Goal: Find specific page/section: Find specific page/section

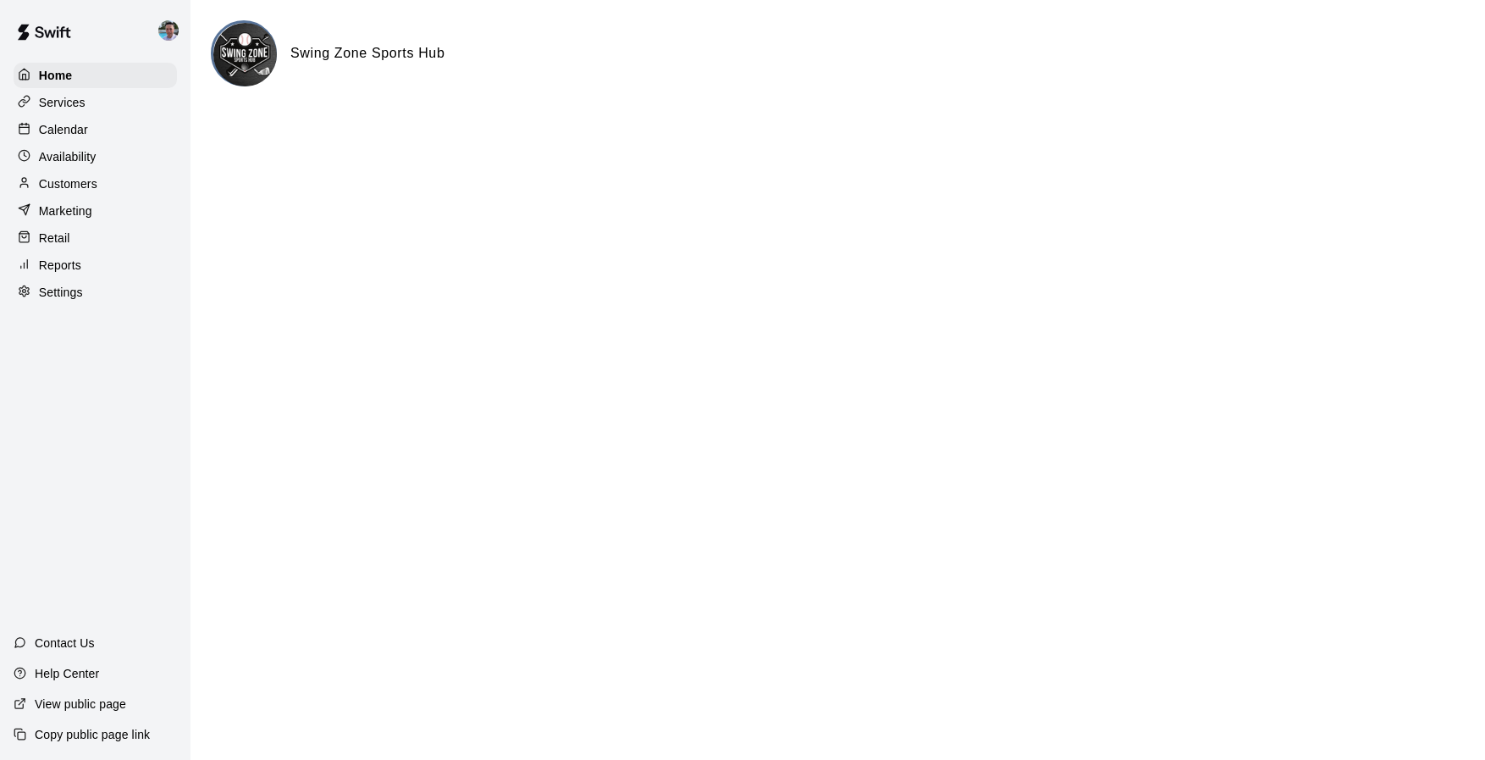
click at [86, 130] on p "Calendar" at bounding box center [63, 129] width 49 height 17
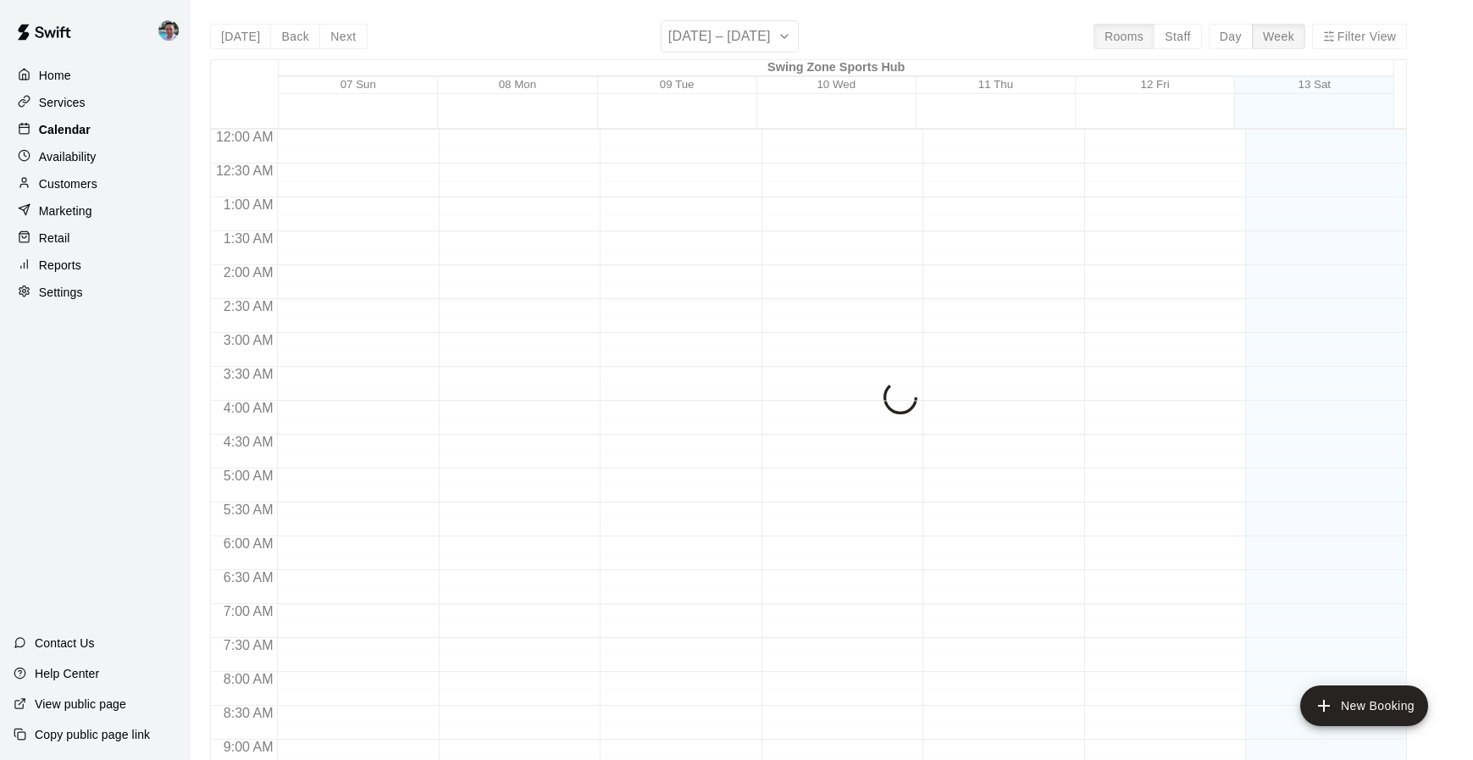
scroll to position [909, 0]
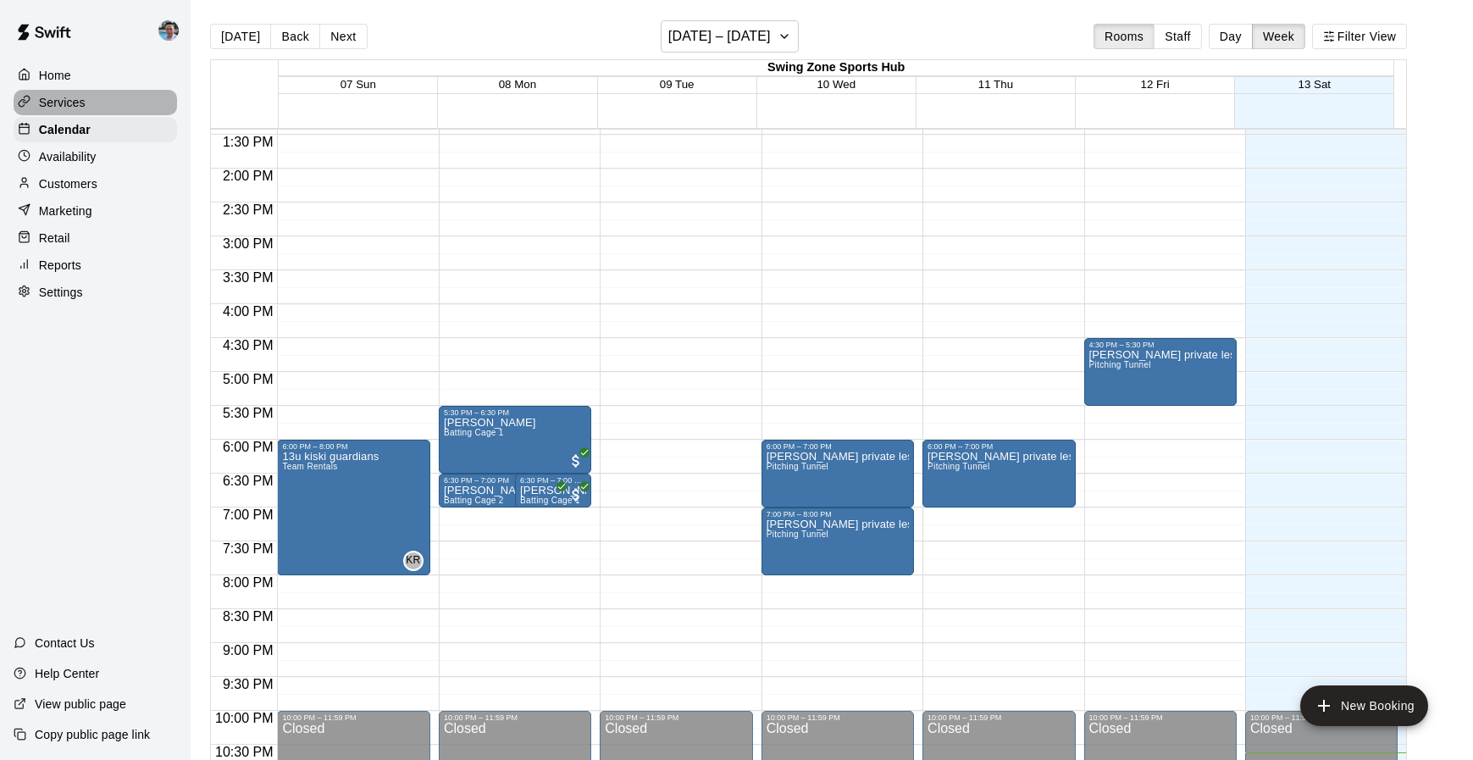
click at [112, 105] on div "Services" at bounding box center [95, 102] width 163 height 25
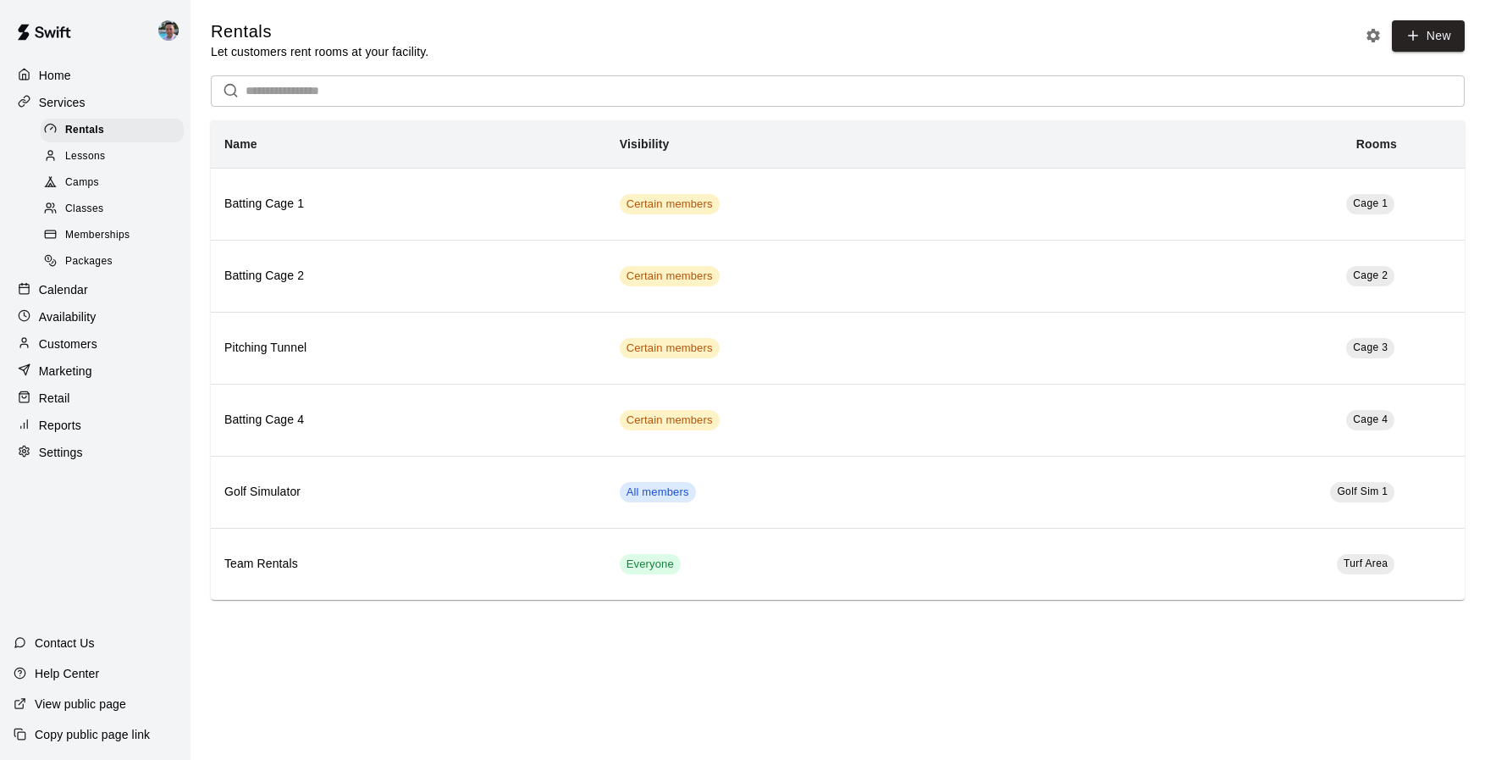
click at [126, 210] on div "Classes" at bounding box center [112, 209] width 143 height 24
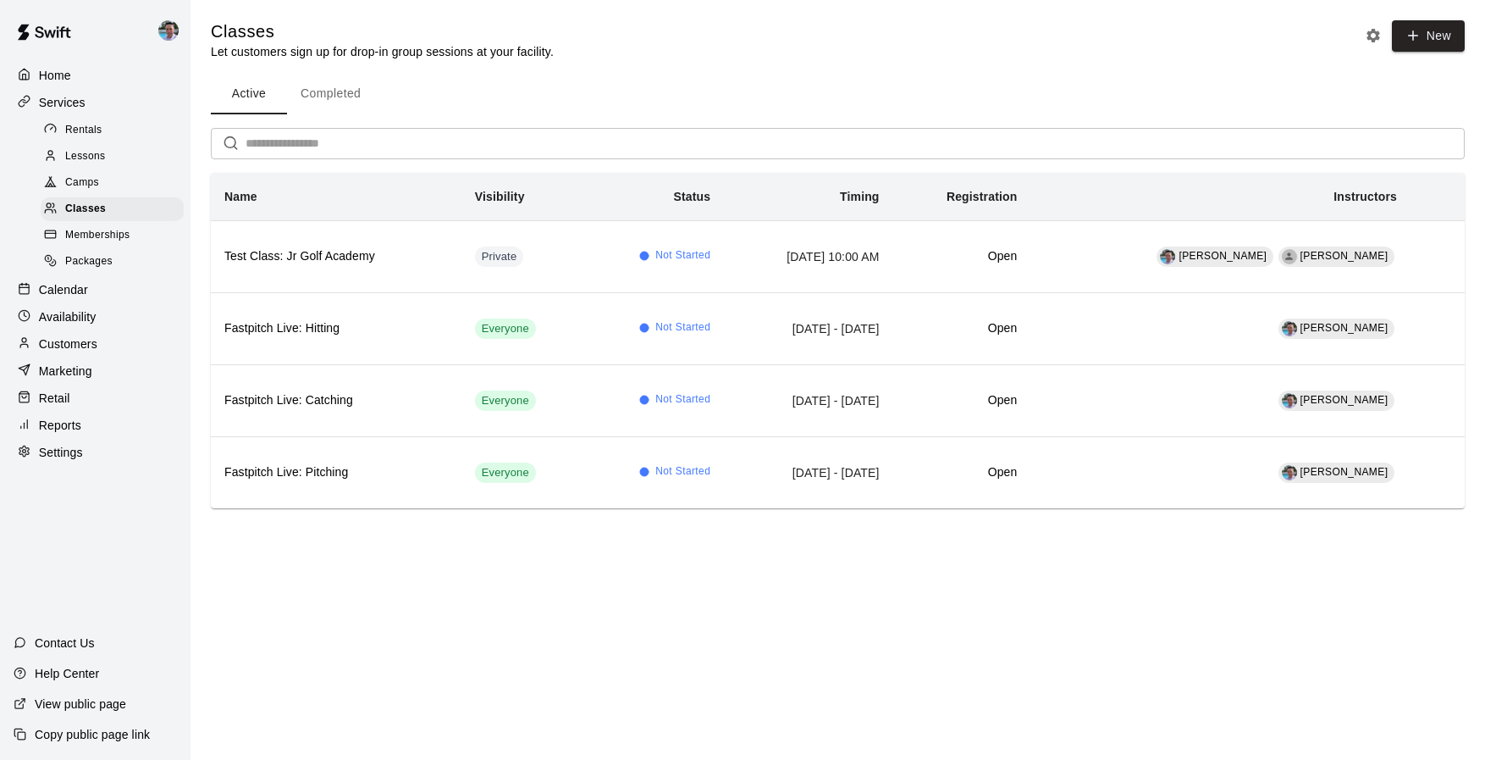
click at [349, 92] on button "Completed" at bounding box center [330, 94] width 87 height 41
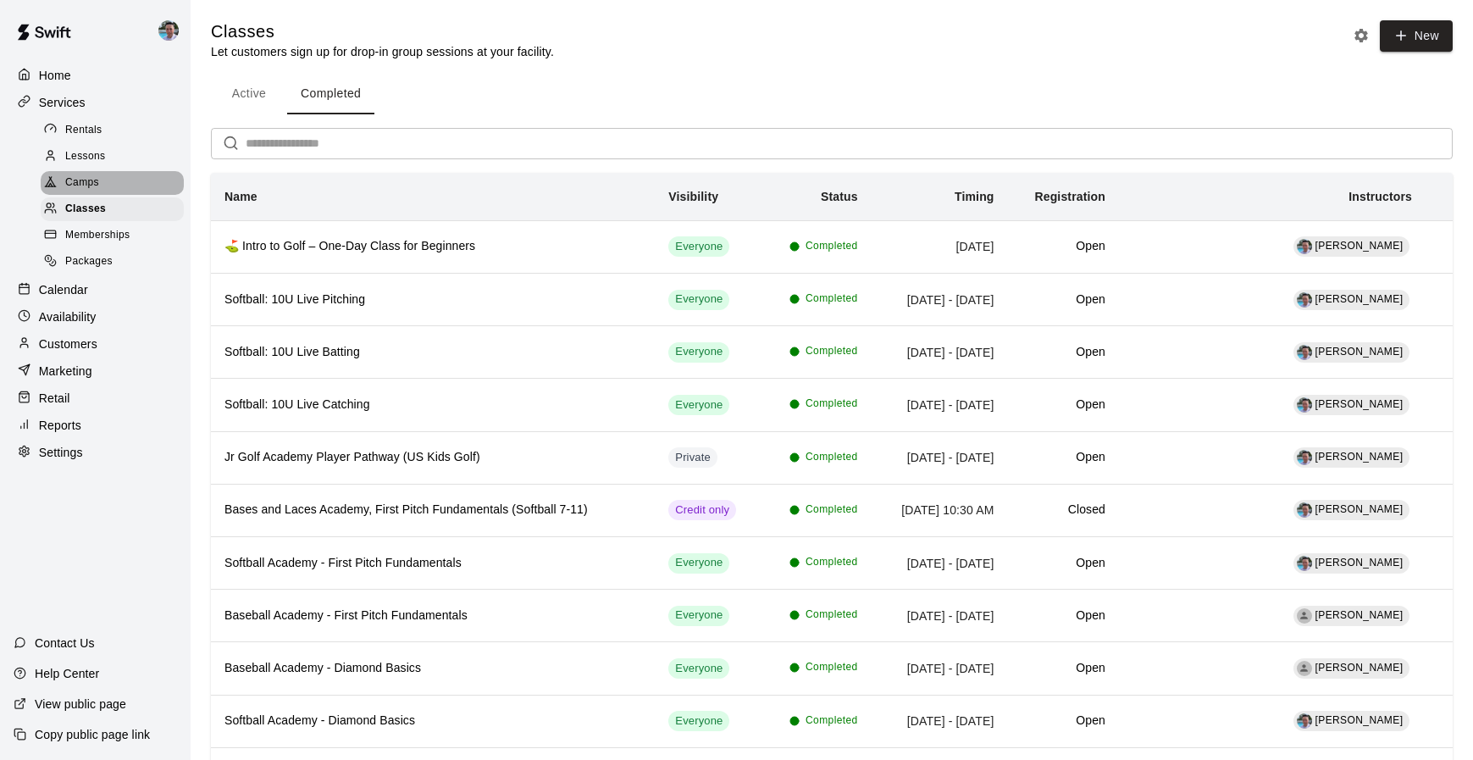
click at [122, 185] on div "Camps" at bounding box center [112, 183] width 143 height 24
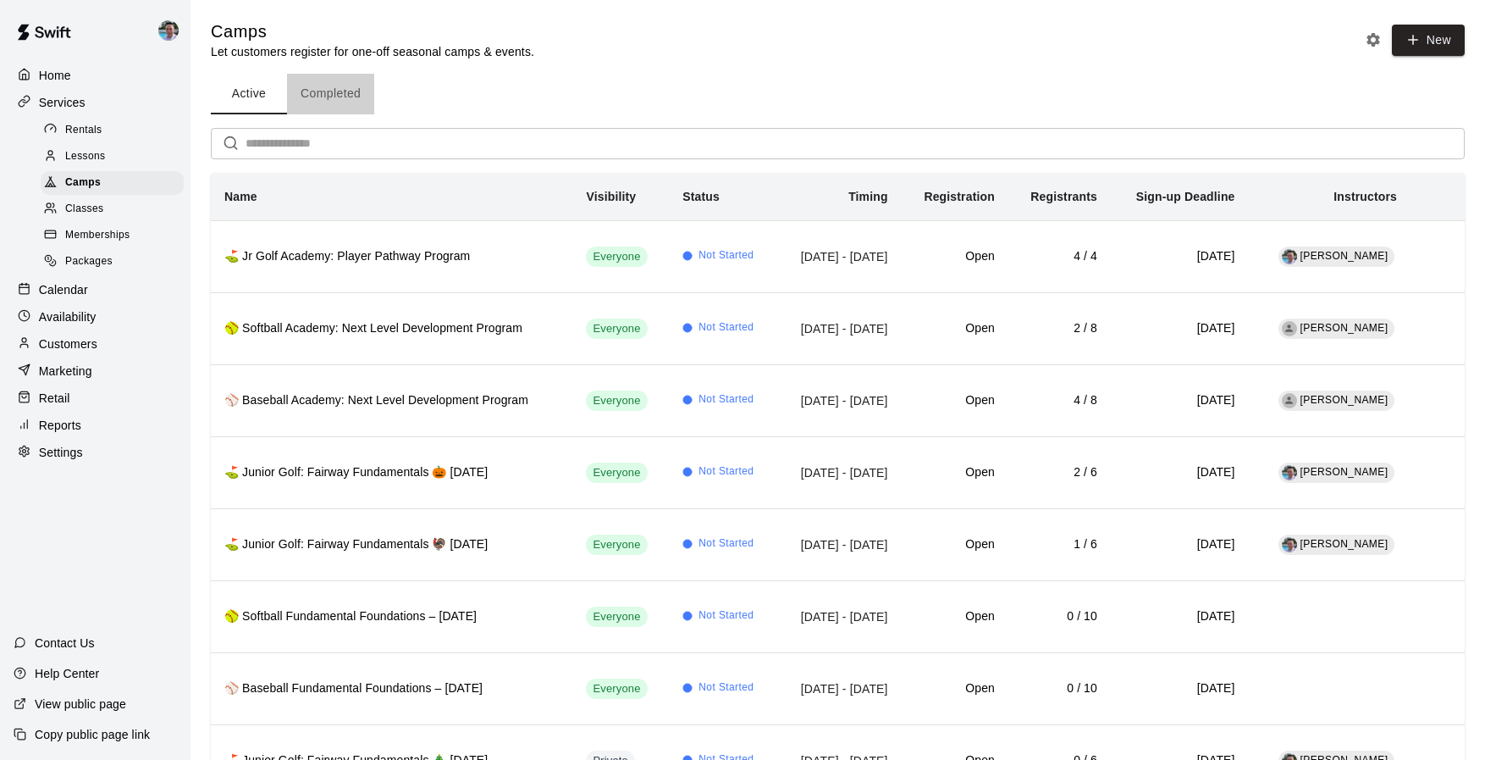
click at [342, 98] on button "Completed" at bounding box center [330, 94] width 87 height 41
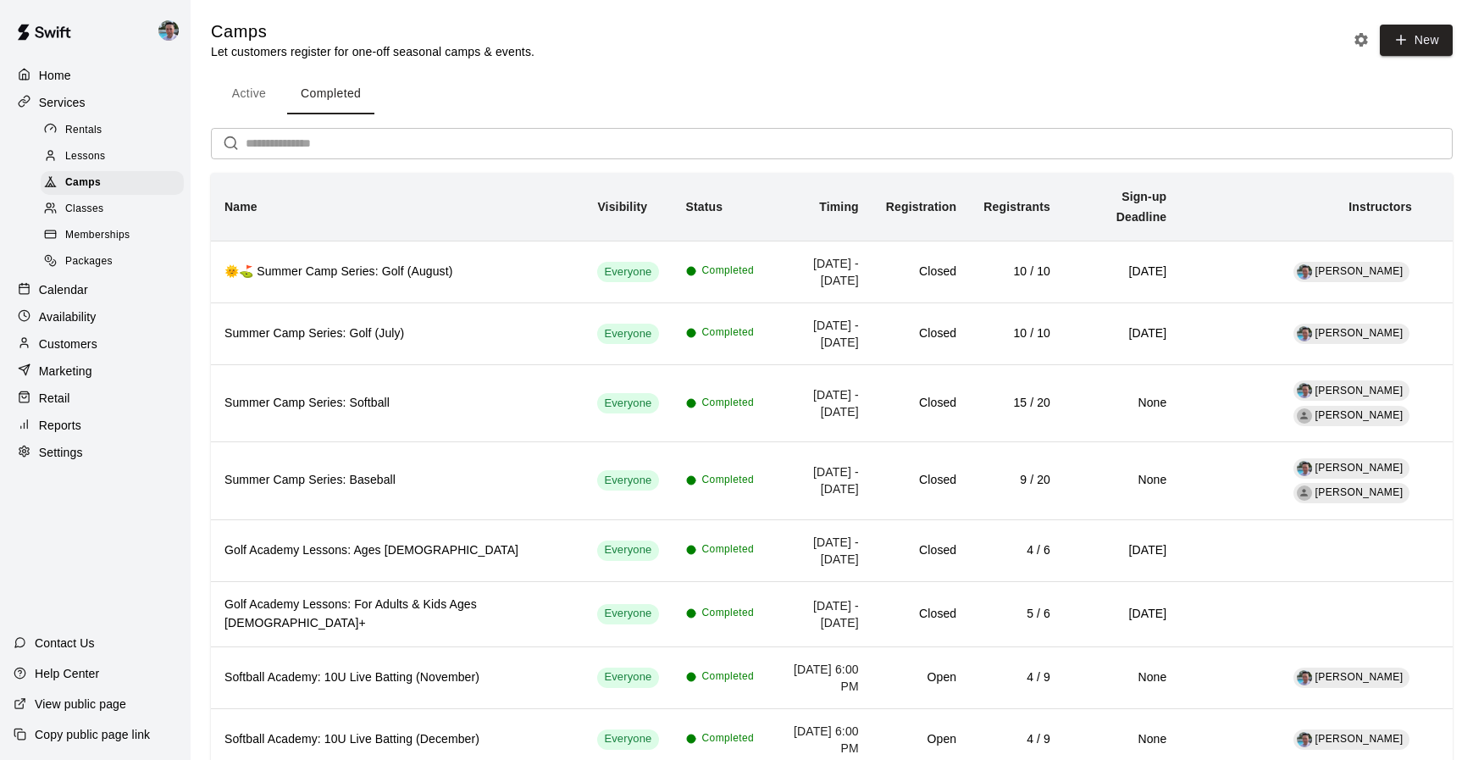
scroll to position [470, 0]
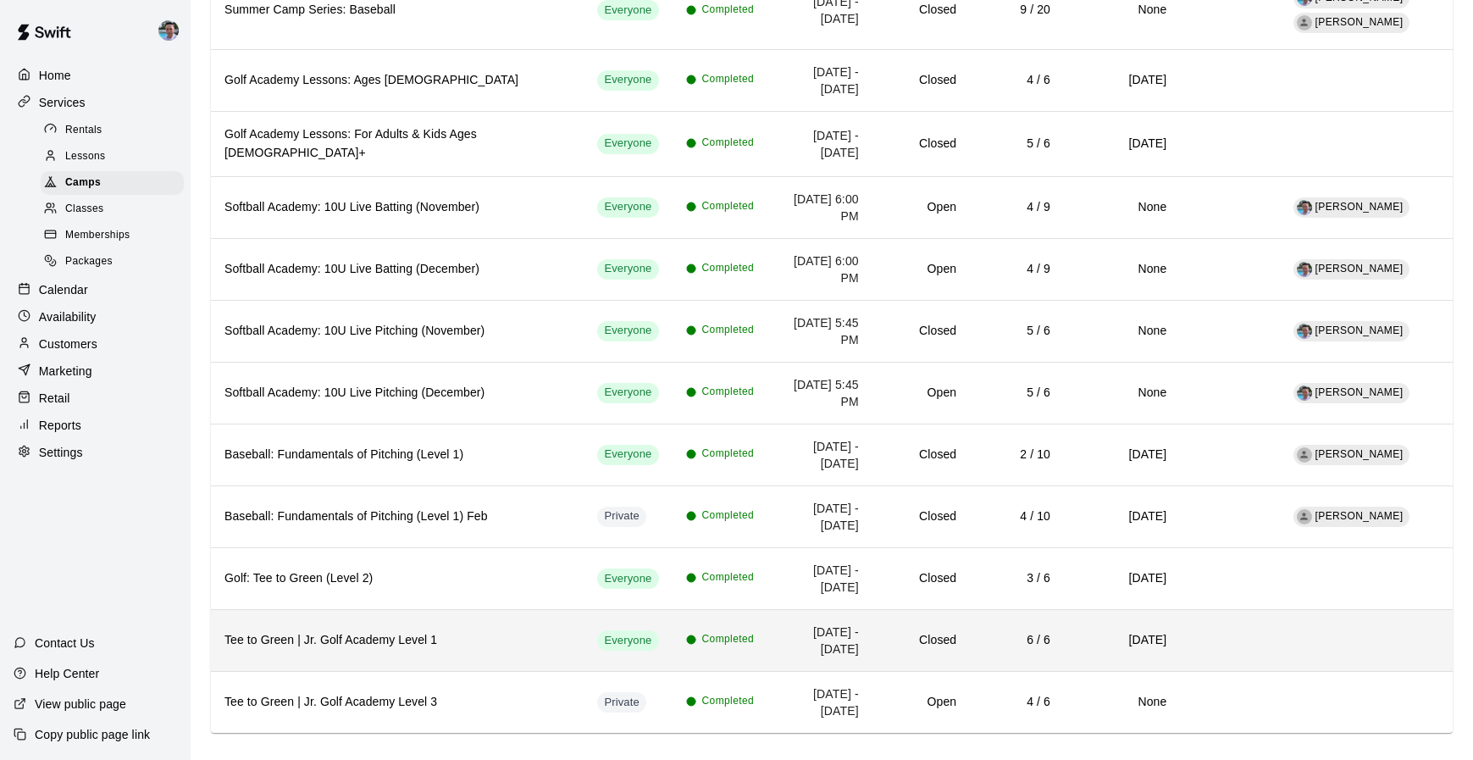
click at [484, 609] on th "Tee to Green | Jr. Golf Academy Level 1" at bounding box center [397, 640] width 373 height 62
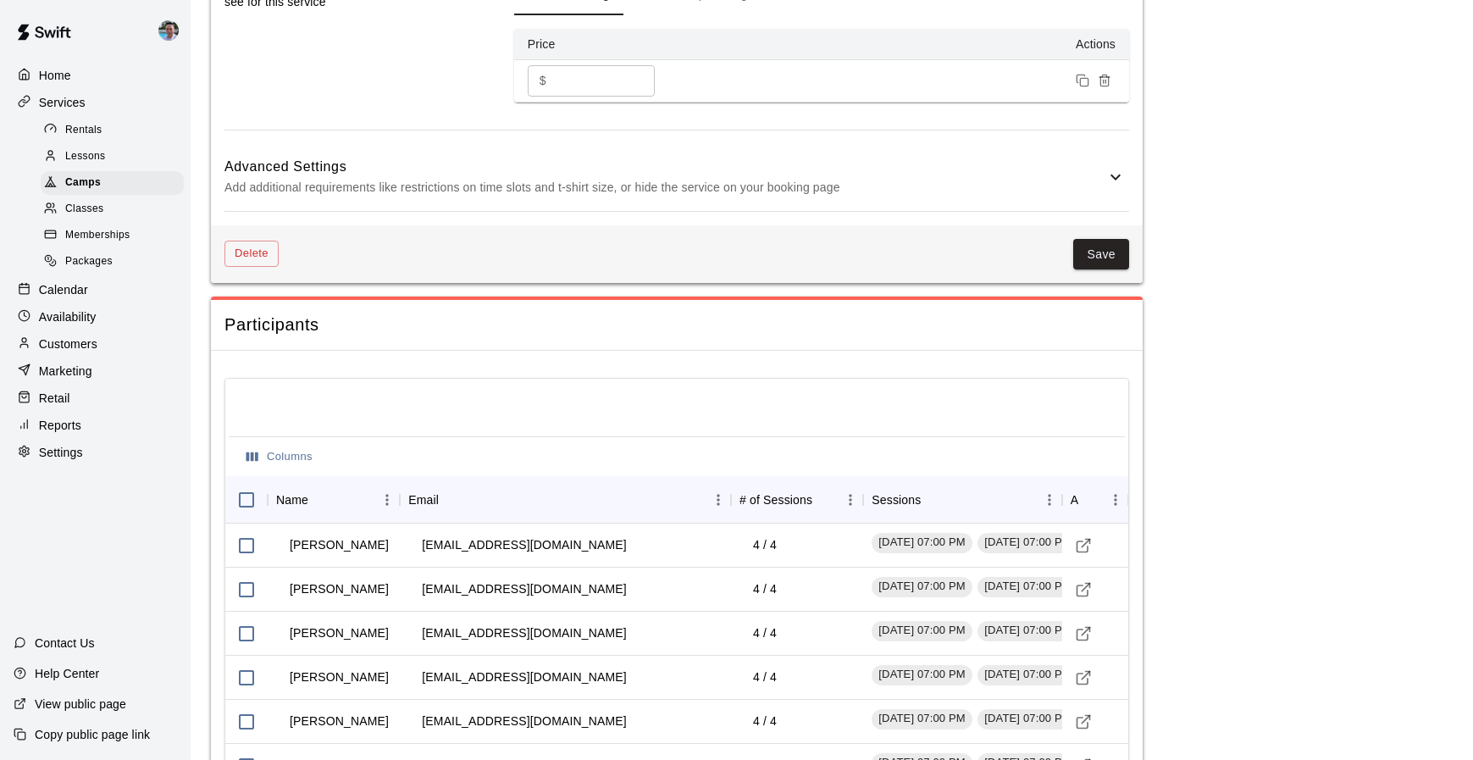
scroll to position [1178, 0]
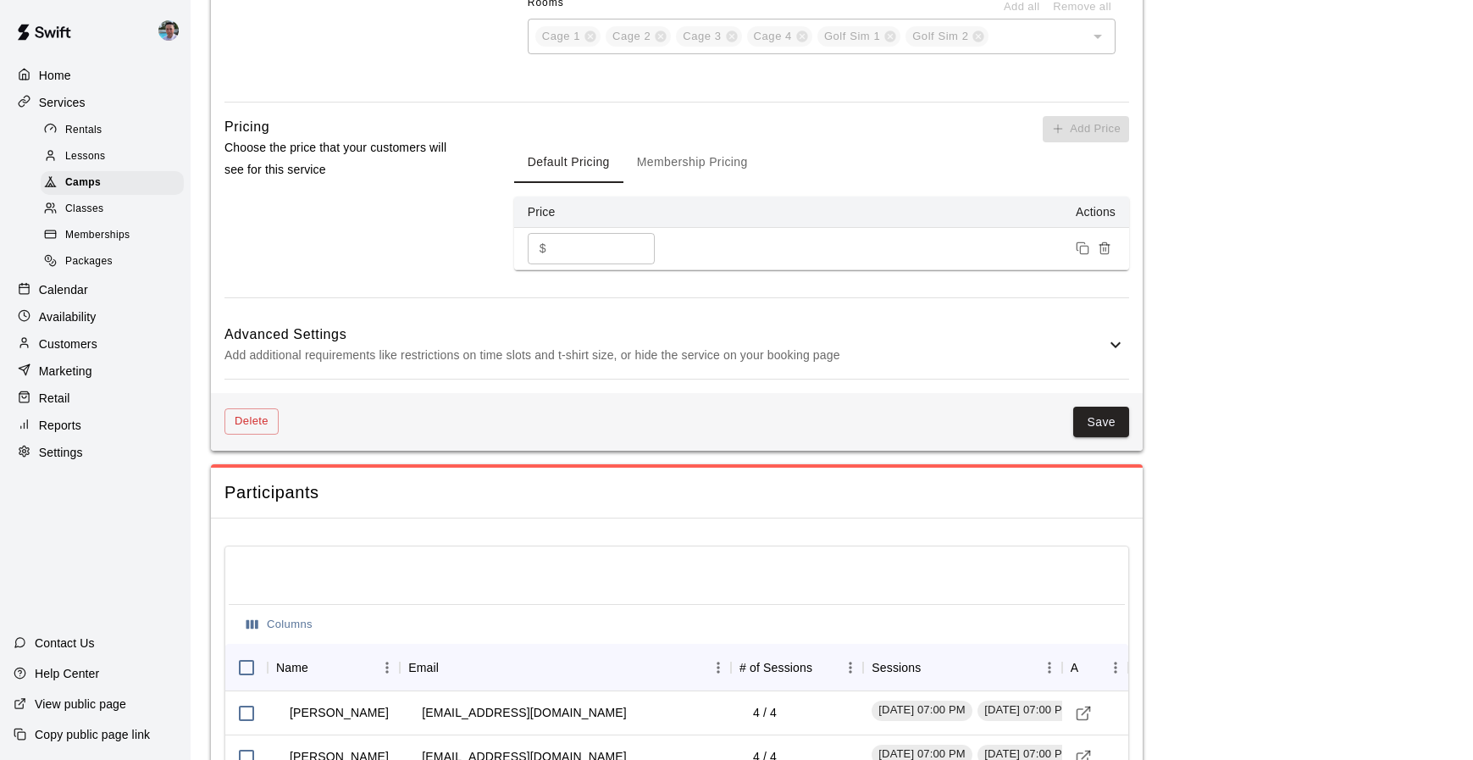
click at [104, 420] on div "Reports" at bounding box center [95, 424] width 163 height 25
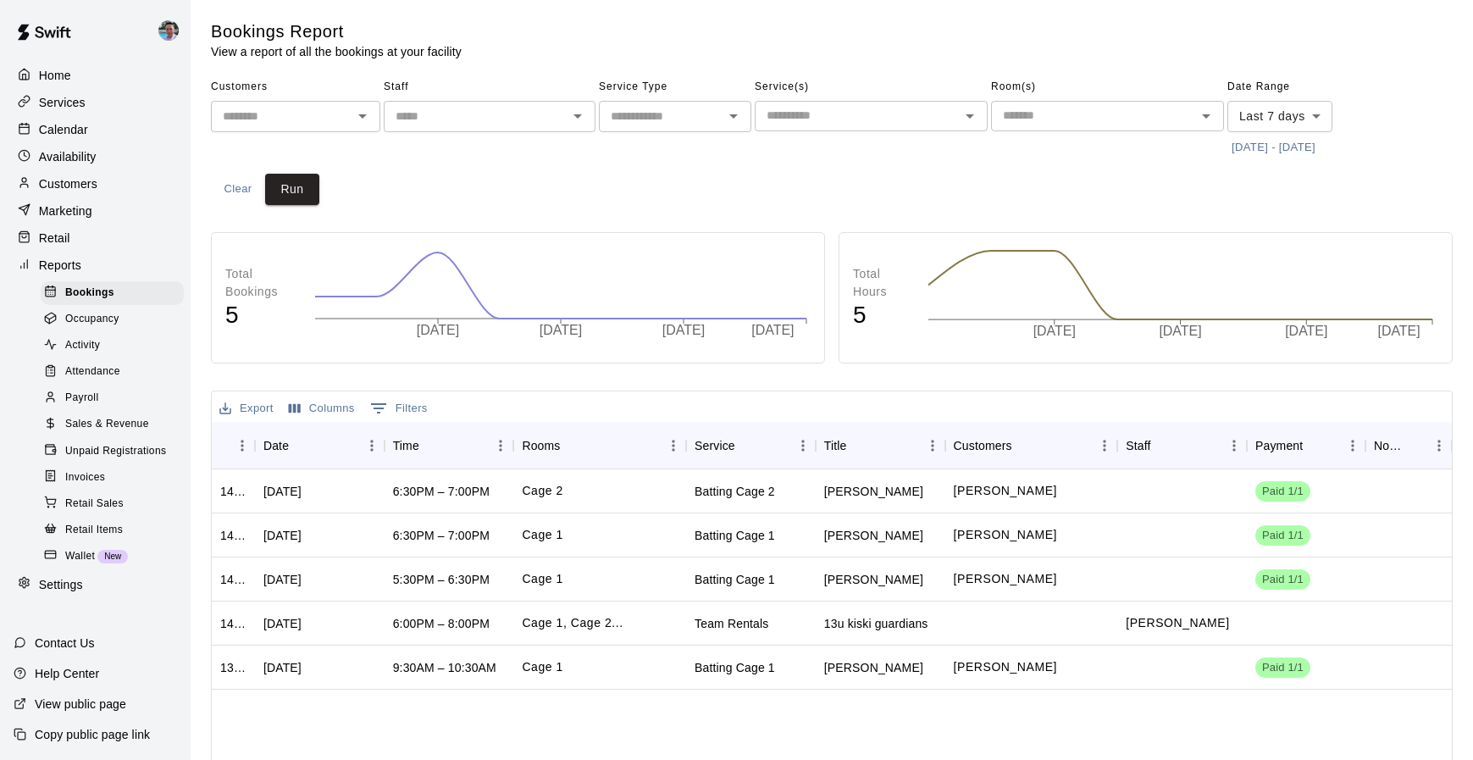
click at [150, 394] on div "Payroll" at bounding box center [112, 398] width 143 height 24
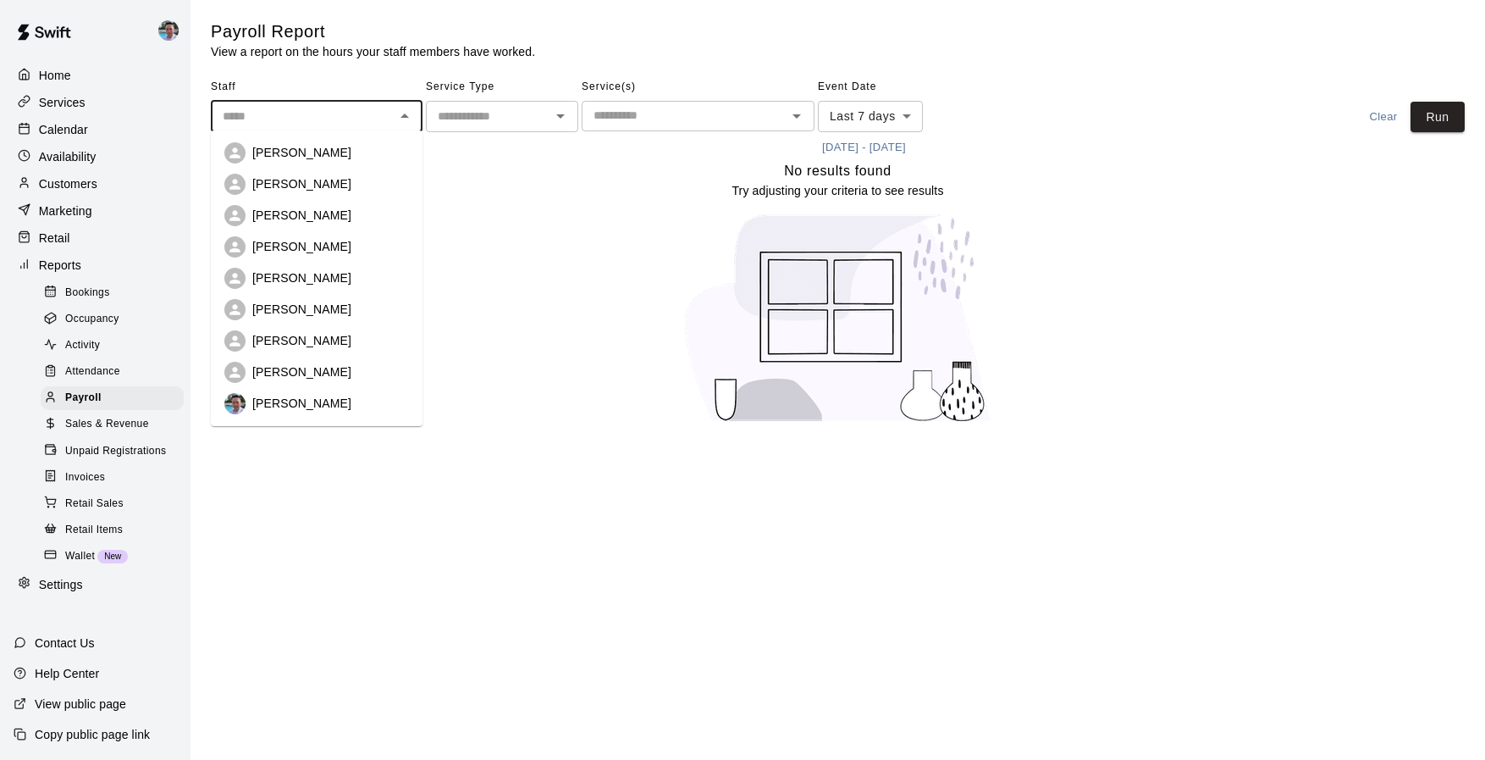
click at [373, 119] on input "text" at bounding box center [303, 116] width 174 height 21
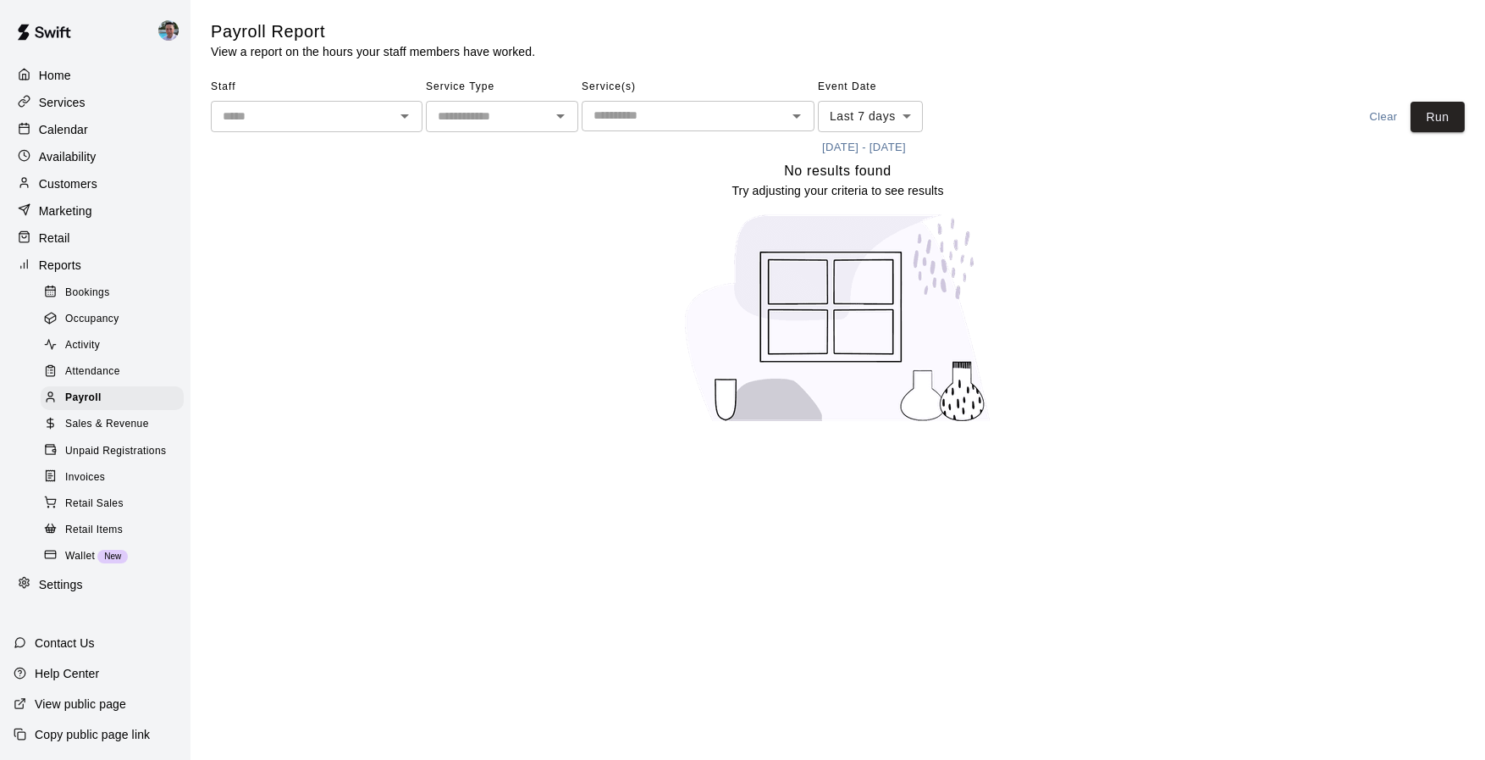
click at [464, 161] on div "No results found Try adjusting your criteria to see results" at bounding box center [838, 298] width 1254 height 277
